Goal: Transaction & Acquisition: Download file/media

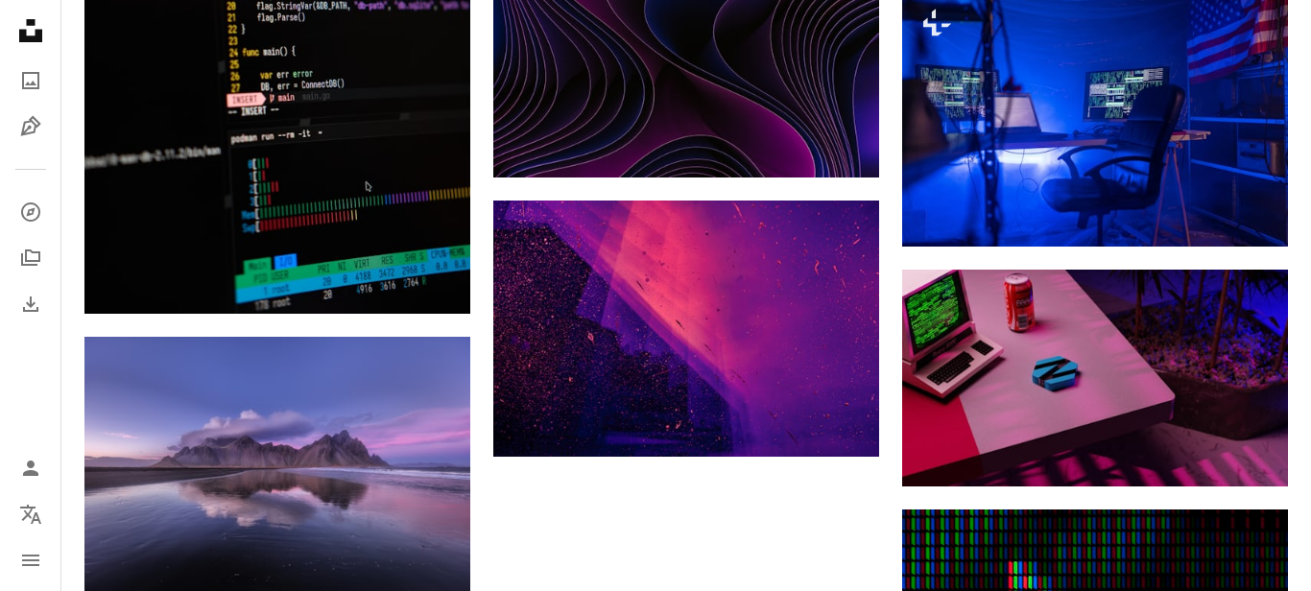
scroll to position [2218, 0]
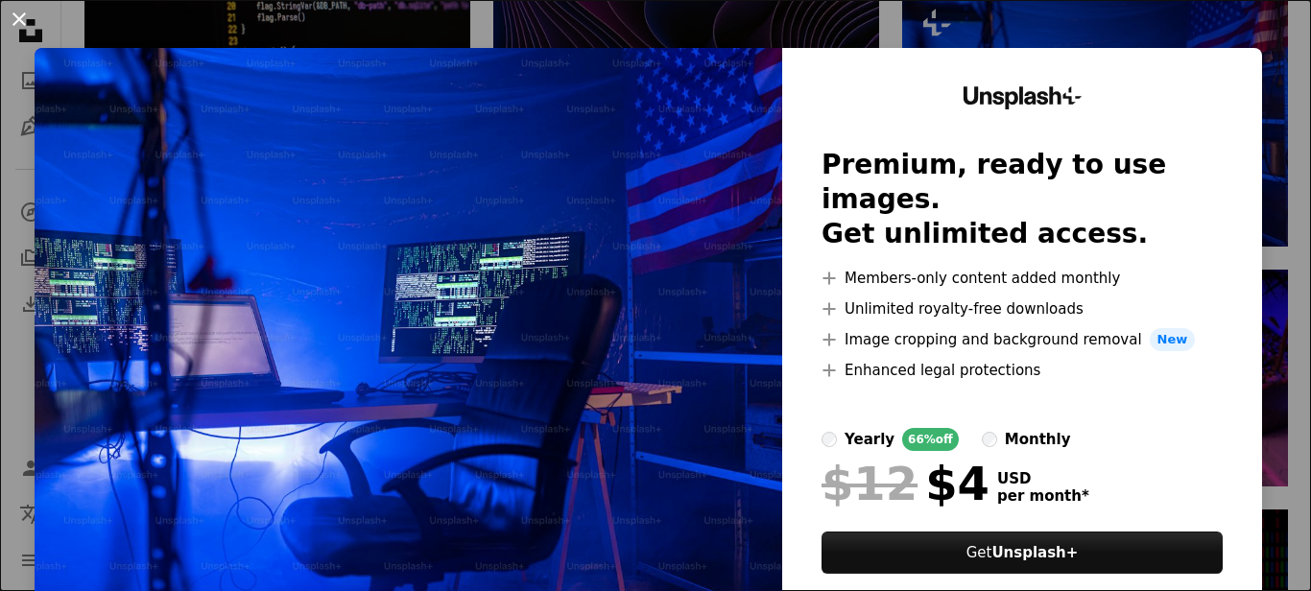
click at [17, 28] on button "An X shape" at bounding box center [19, 19] width 23 height 23
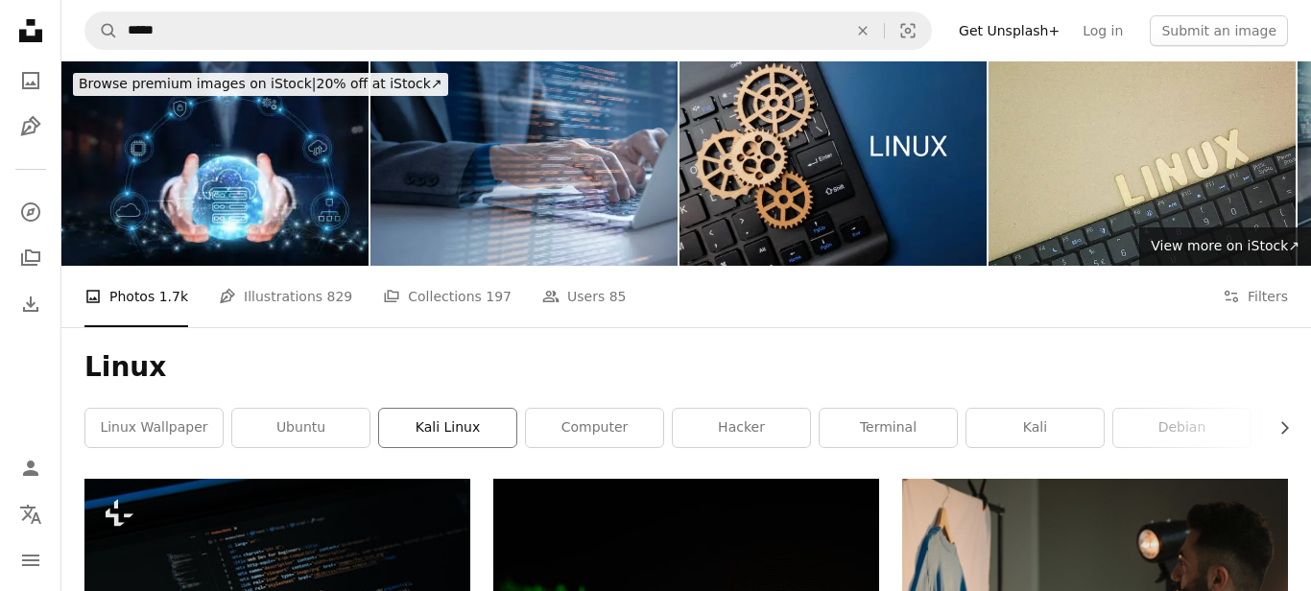
click at [451, 440] on link "kali linux" at bounding box center [447, 428] width 137 height 38
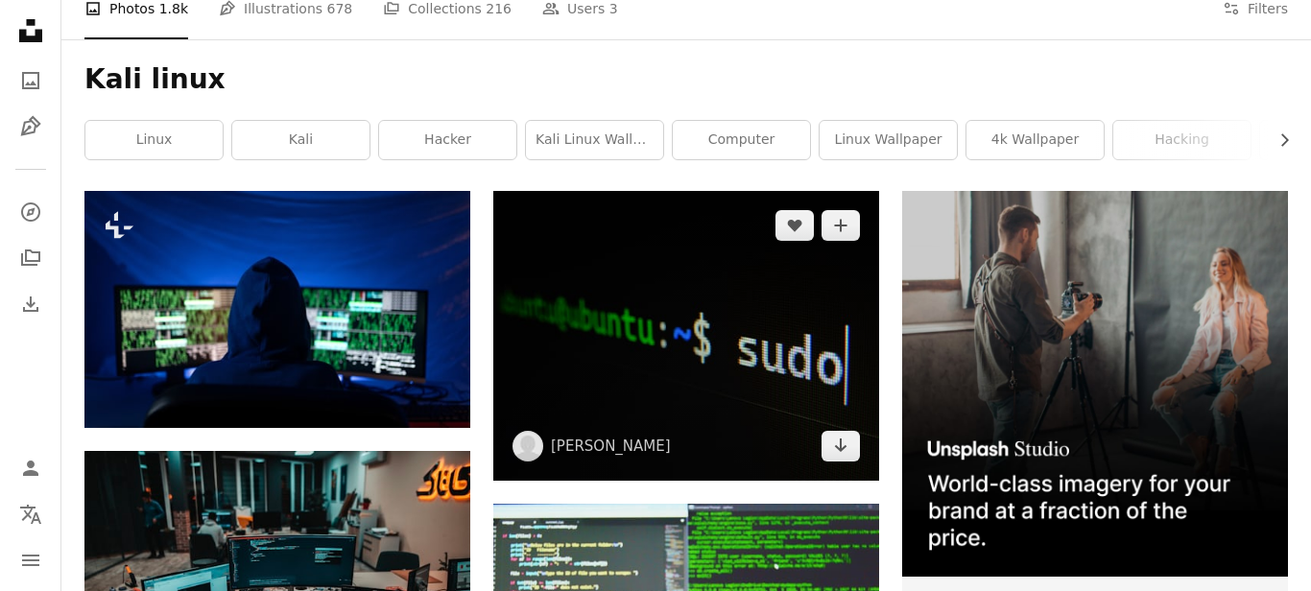
scroll to position [328, 0]
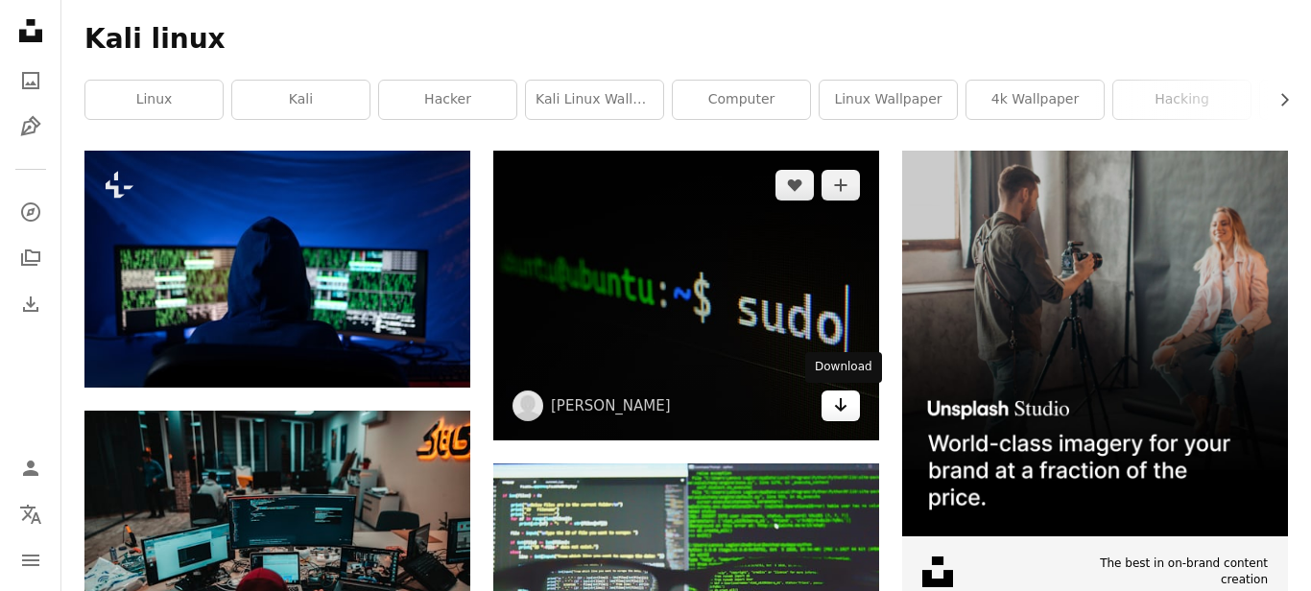
click at [838, 411] on icon "Arrow pointing down" at bounding box center [840, 405] width 15 height 23
